Goal: Task Accomplishment & Management: Manage account settings

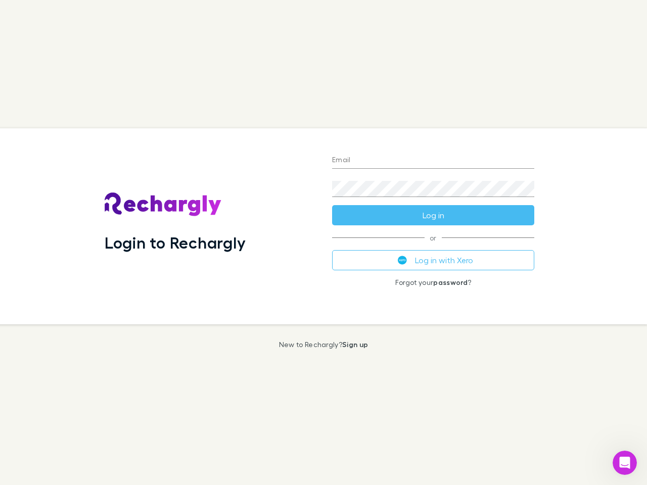
click at [323, 243] on div "Login to Rechargly" at bounding box center [210, 226] width 227 height 196
click at [433, 161] on input "Email" at bounding box center [433, 161] width 202 height 16
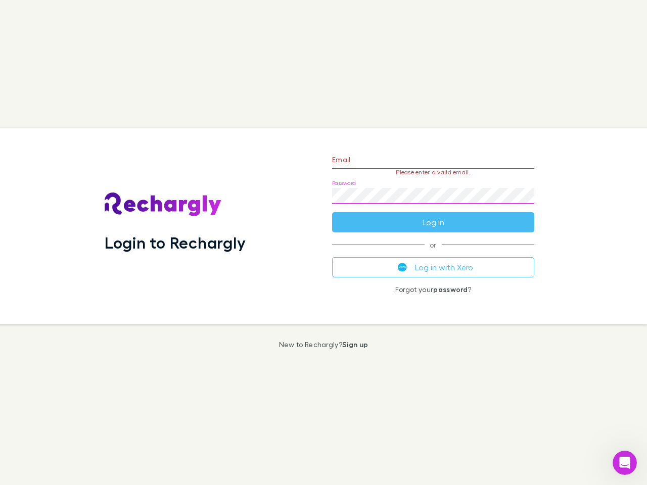
click at [433, 215] on form "Email Please enter a valid email. Password Log in" at bounding box center [433, 189] width 202 height 88
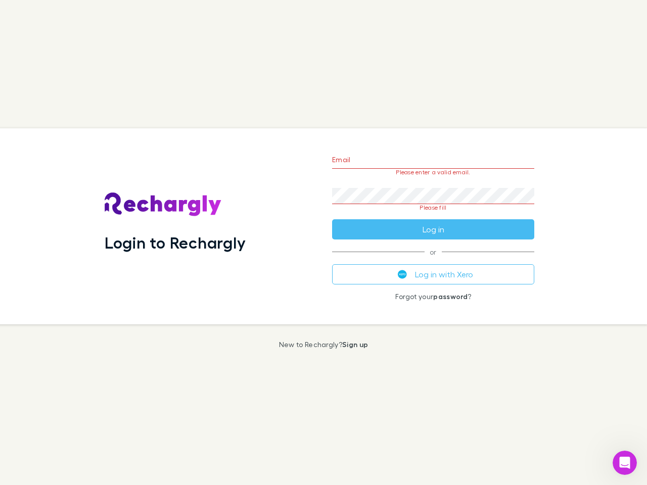
click at [433, 260] on div "Email Please enter a valid email. Password Please fill Log in or Log in with Xe…" at bounding box center [433, 226] width 218 height 196
click at [625, 463] on icon "Open Intercom Messenger" at bounding box center [625, 463] width 17 height 17
